Goal: Task Accomplishment & Management: Use online tool/utility

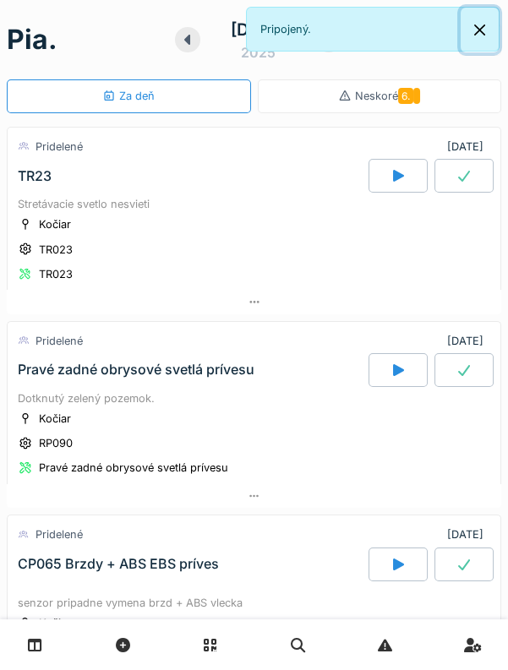
click at [479, 13] on button "Zatvoriť" at bounding box center [480, 30] width 38 height 45
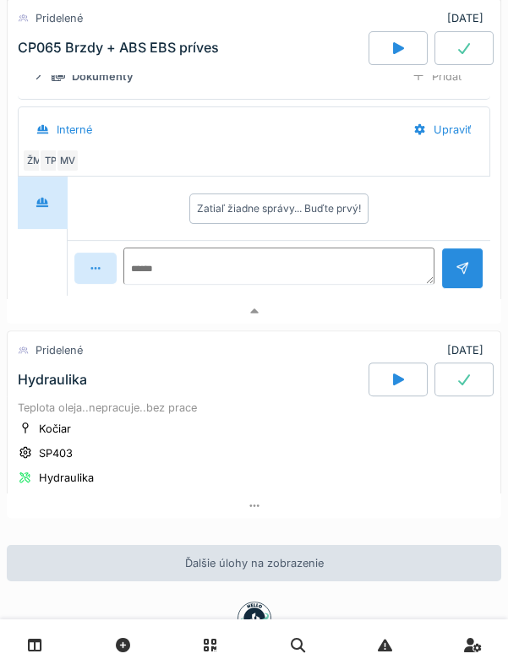
scroll to position [814, 0]
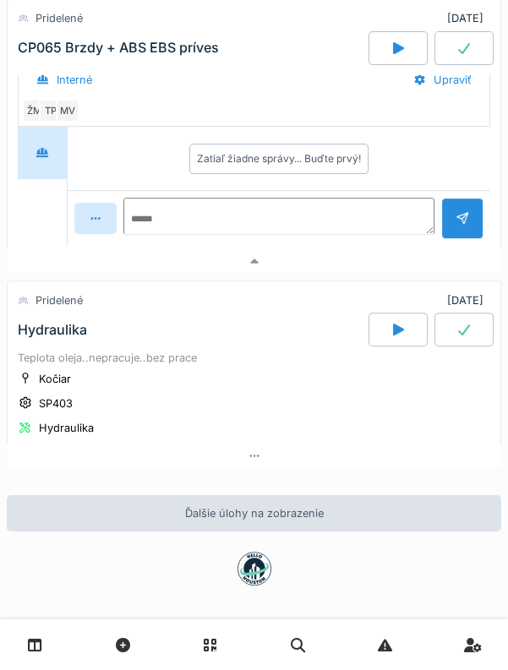
click at [231, 508] on font "Ďalšie úlohy na zobrazenie" at bounding box center [254, 513] width 139 height 13
click at [215, 507] on font "Ďalšie úlohy na zobrazenie" at bounding box center [254, 513] width 139 height 13
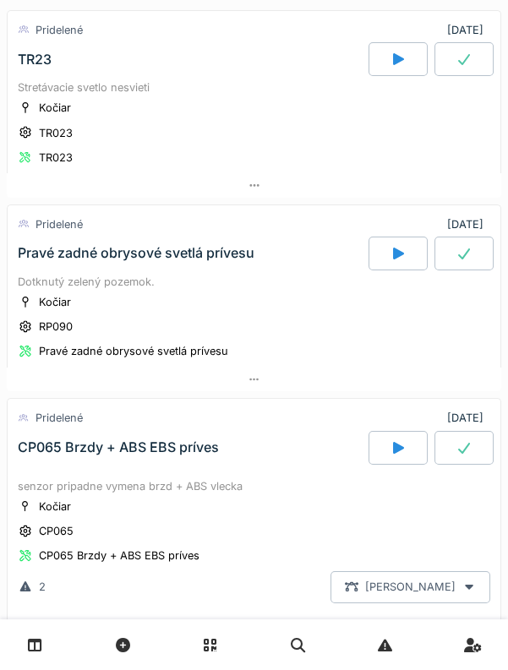
scroll to position [0, 0]
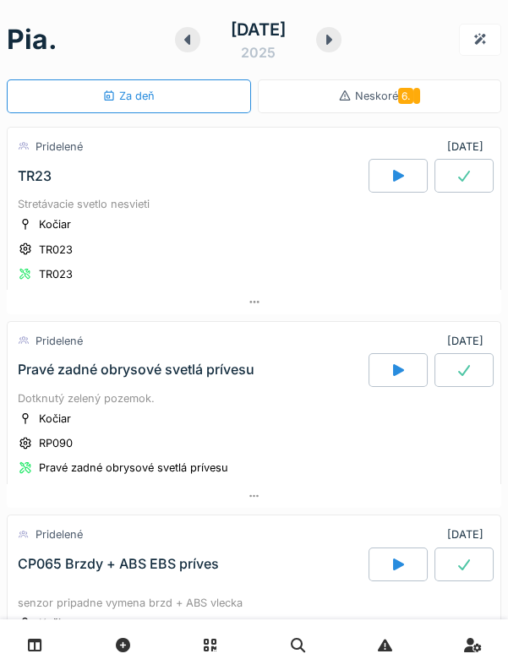
click at [337, 38] on icon at bounding box center [328, 40] width 17 height 14
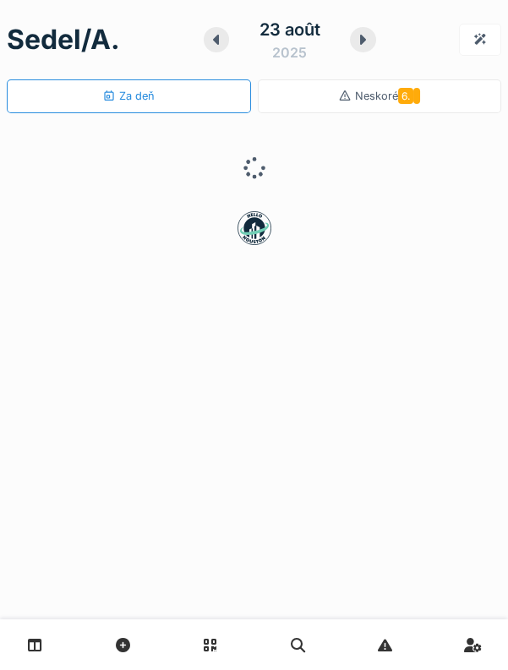
click at [217, 43] on icon at bounding box center [216, 40] width 6 height 10
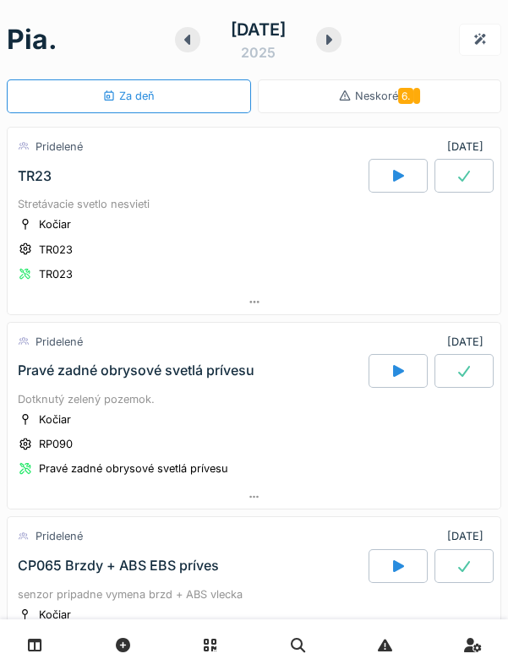
click at [342, 46] on div at bounding box center [328, 39] width 25 height 25
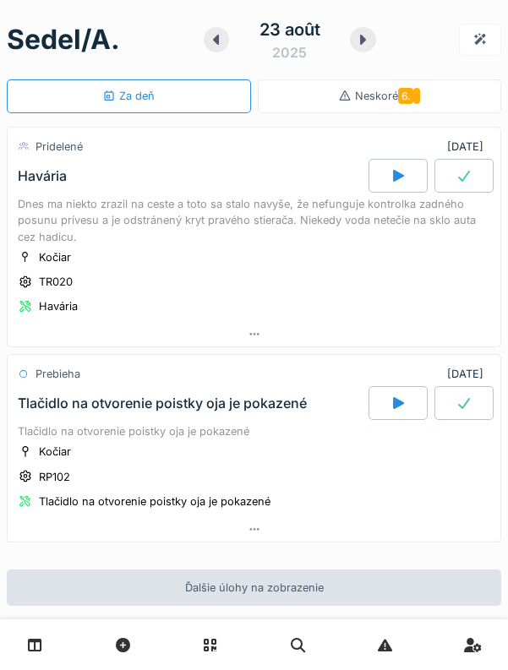
click at [290, 199] on font "Dnes ma niekto zrazil na ceste a toto sa stalo navyše, že nefunguje kontrolka z…" at bounding box center [247, 220] width 458 height 45
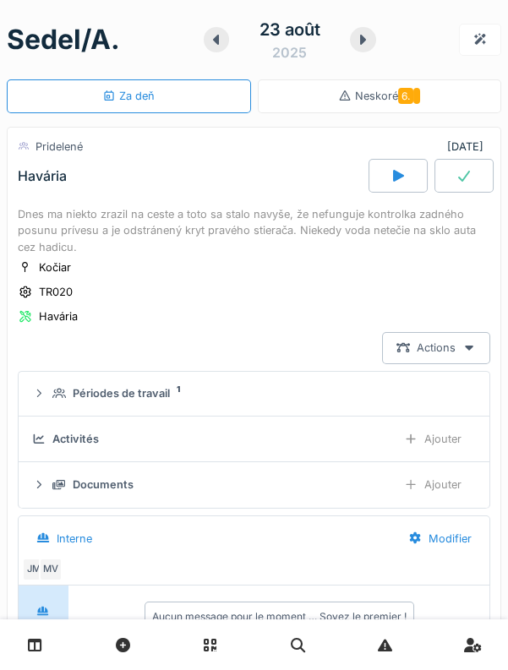
scroll to position [58, 0]
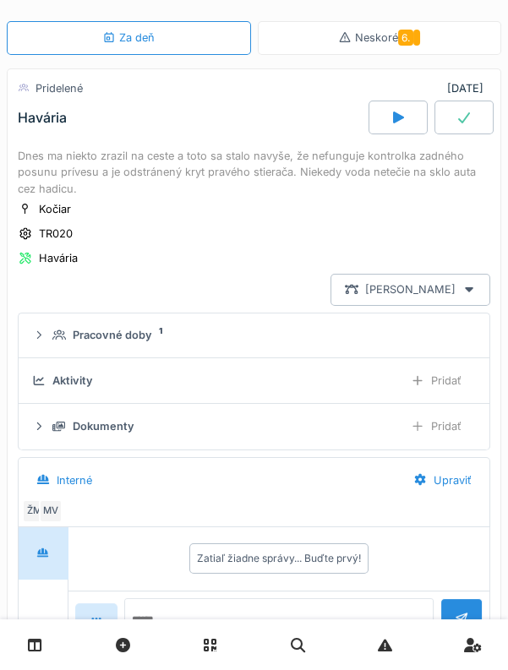
click at [284, 418] on div "Dokumenty" at bounding box center [220, 426] width 337 height 16
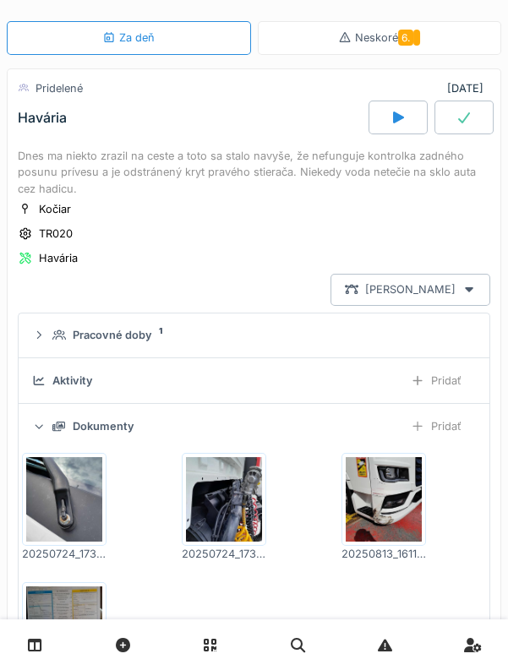
click at [66, 496] on img at bounding box center [64, 499] width 76 height 85
click at [214, 497] on img at bounding box center [224, 499] width 76 height 85
click at [387, 510] on img at bounding box center [384, 499] width 76 height 85
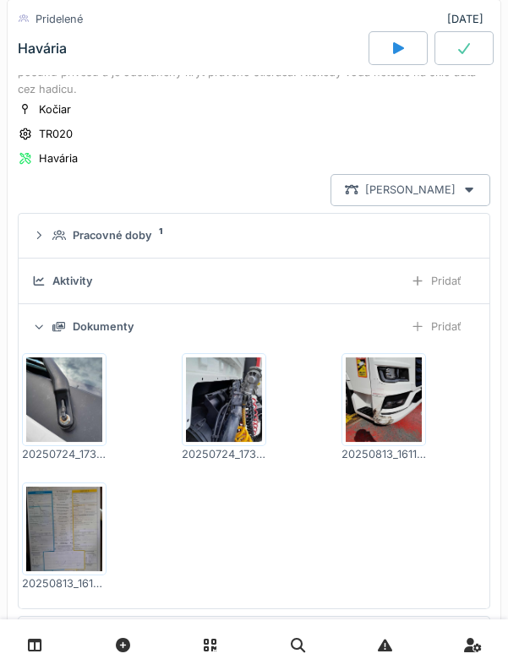
click at [70, 524] on img at bounding box center [64, 529] width 76 height 85
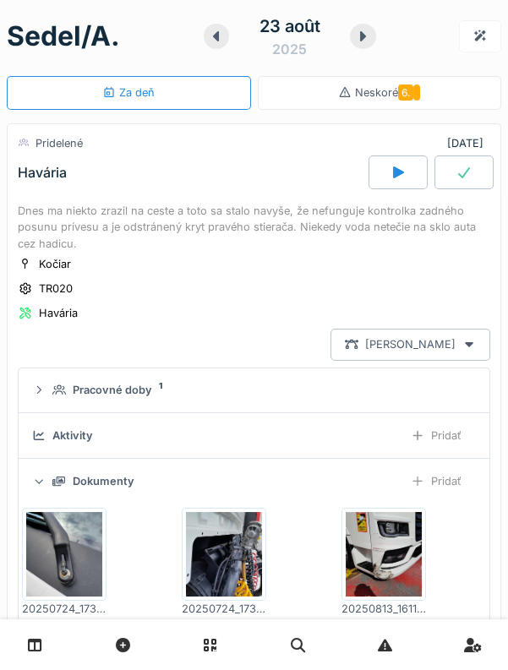
scroll to position [0, 0]
